Goal: Task Accomplishment & Management: Use online tool/utility

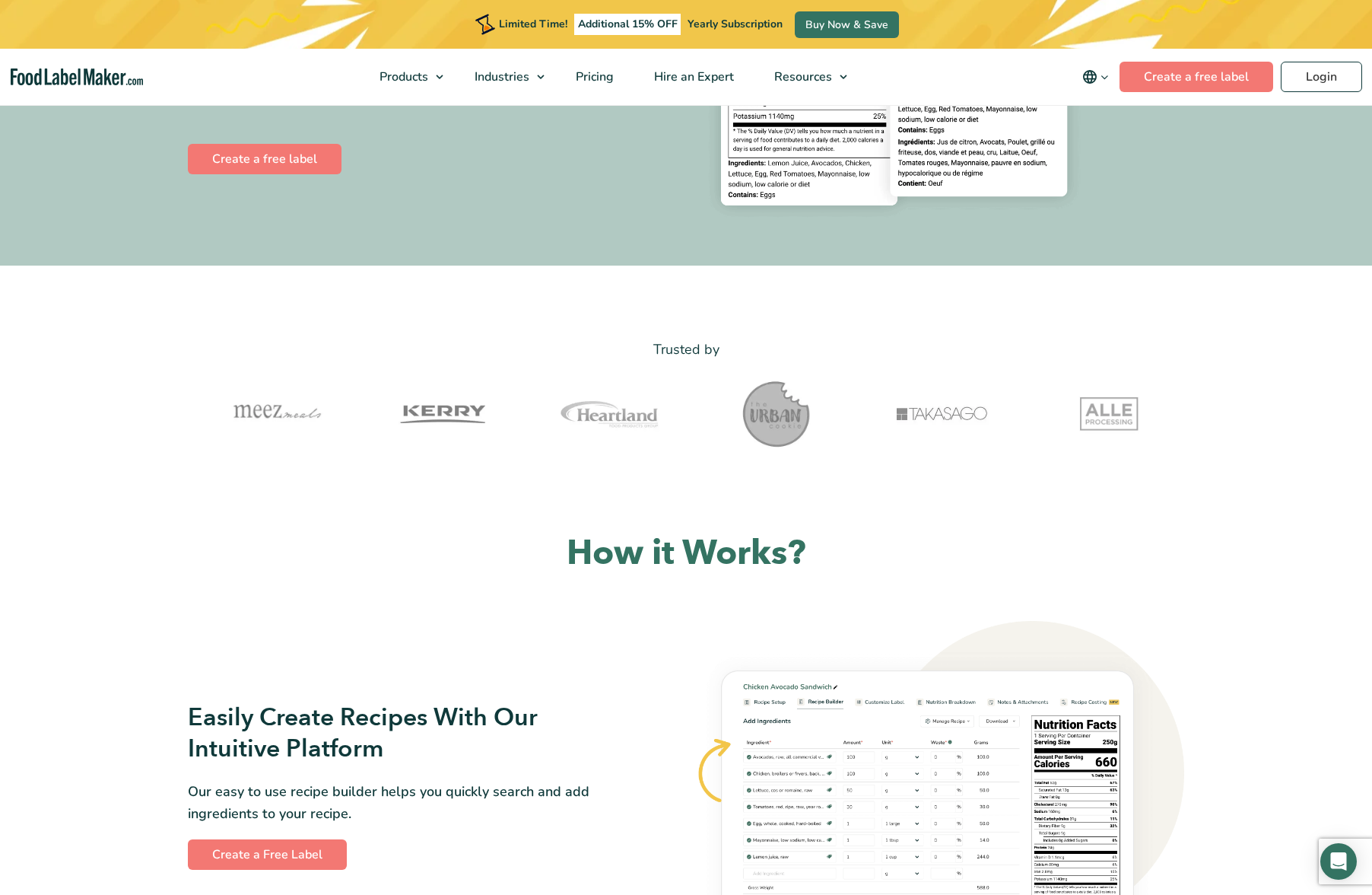
scroll to position [356, 0]
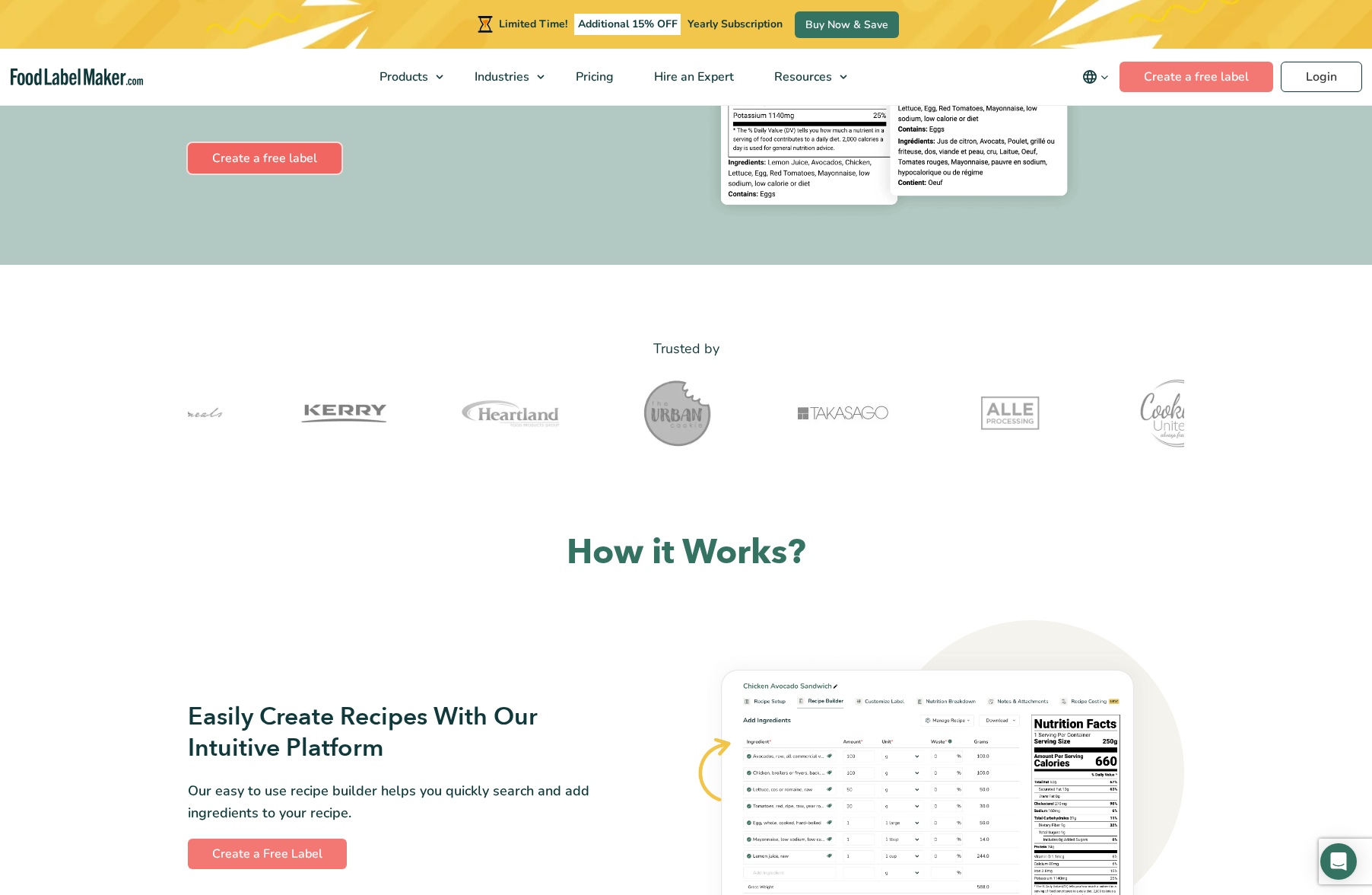
click at [289, 165] on link "Create a free label" at bounding box center [264, 158] width 154 height 30
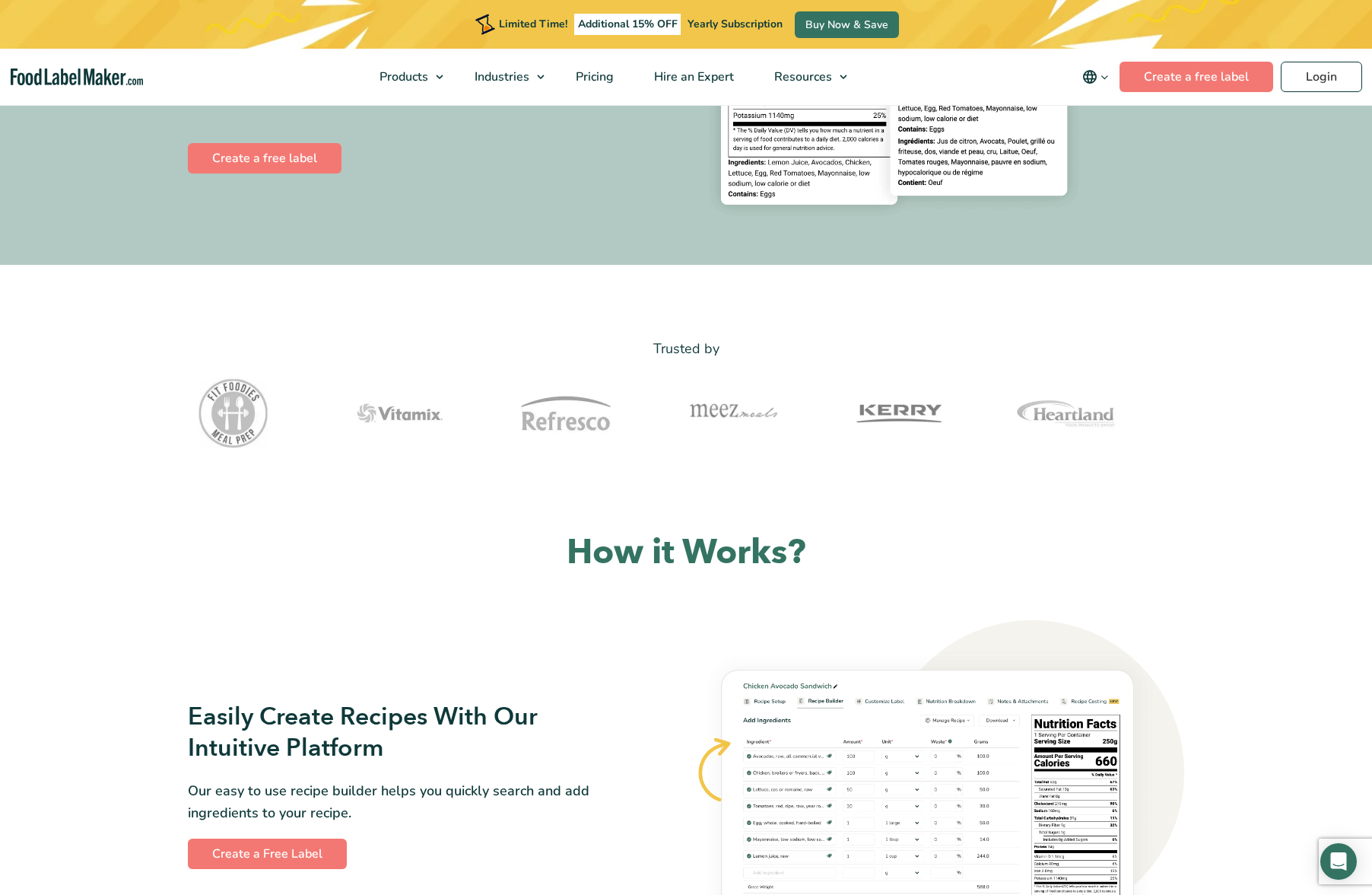
scroll to position [356, 0]
